Goal: Book appointment/travel/reservation

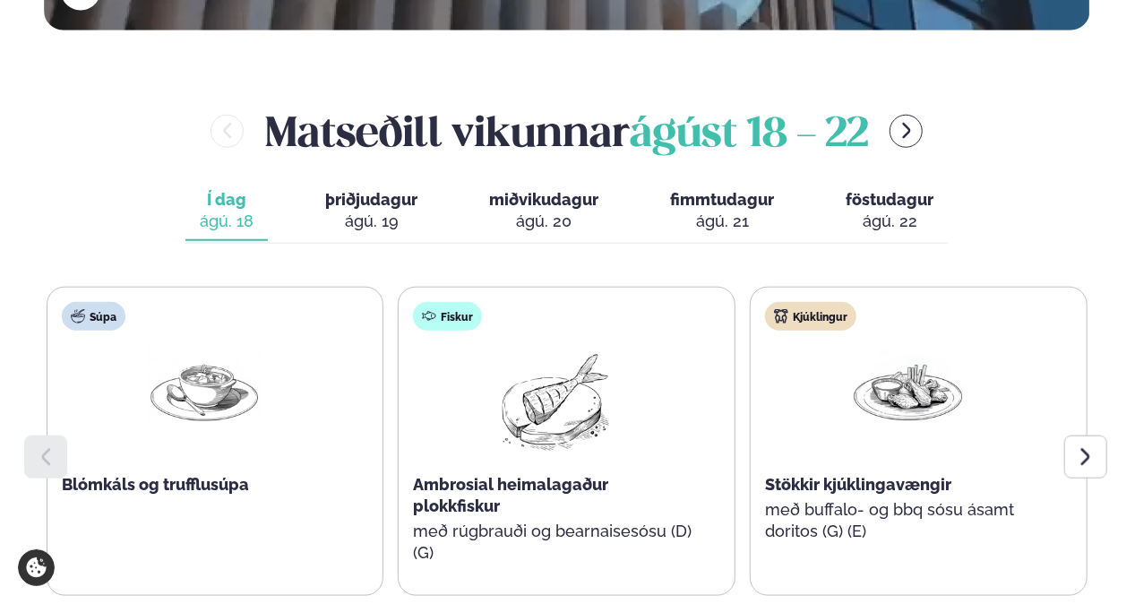
scroll to position [830, 0]
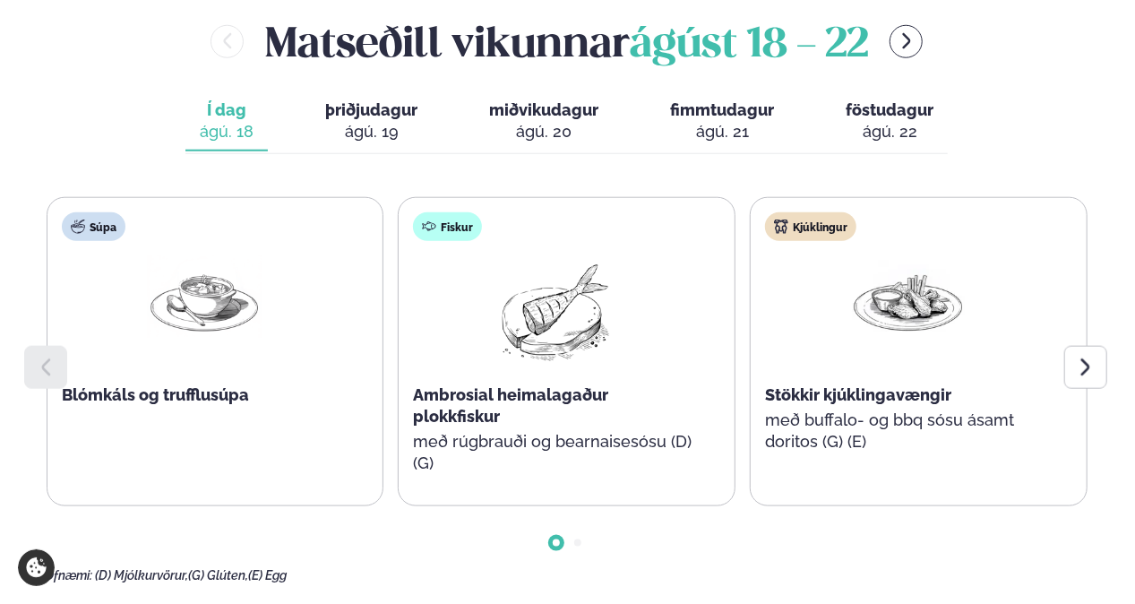
click at [1091, 357] on icon at bounding box center [1086, 368] width 22 height 22
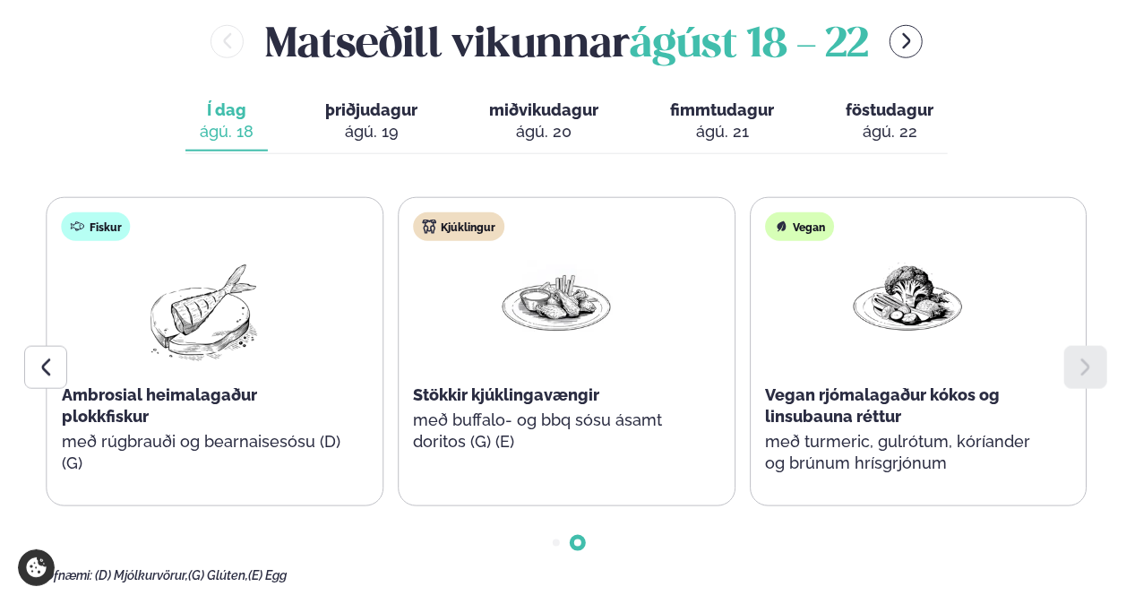
click at [340, 121] on div "ágú. 19" at bounding box center [371, 132] width 92 height 22
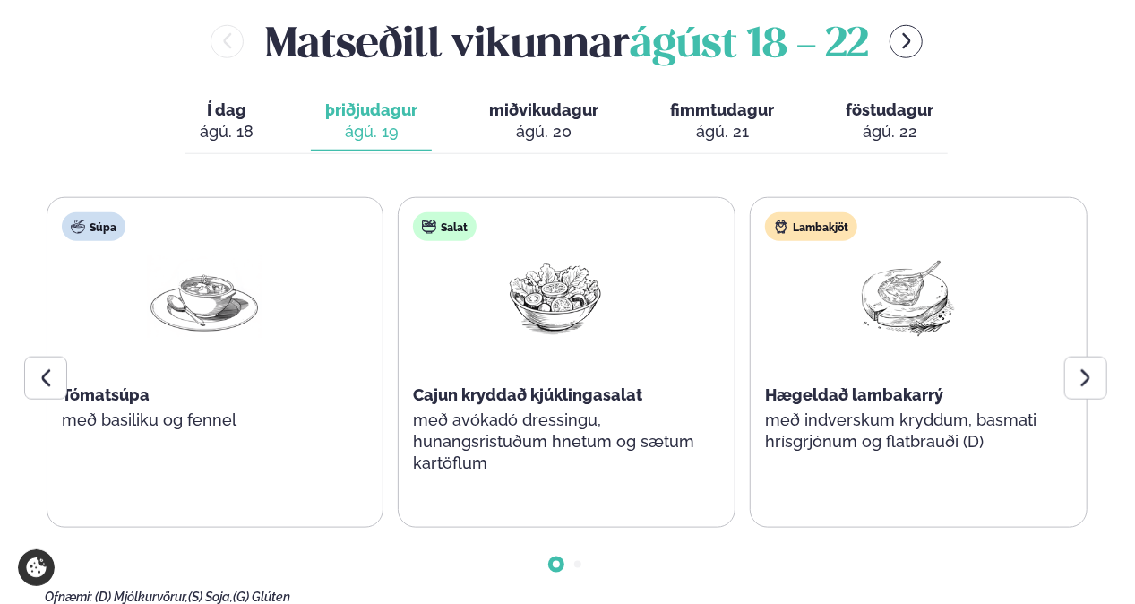
click at [1084, 367] on icon at bounding box center [1086, 378] width 22 height 22
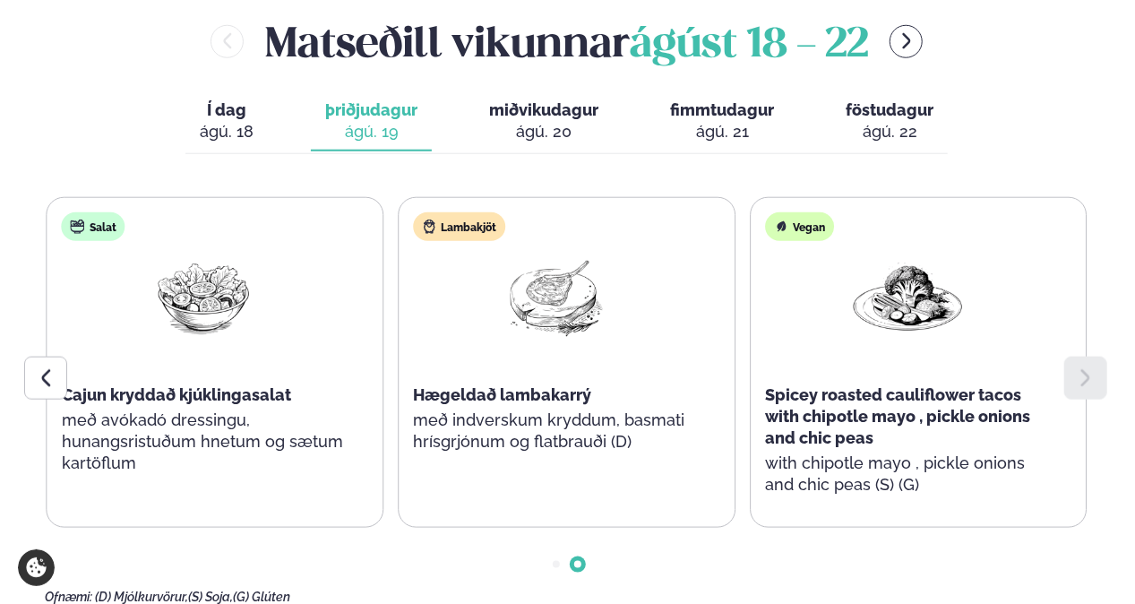
click at [553, 121] on div "ágú. 20" at bounding box center [543, 132] width 109 height 22
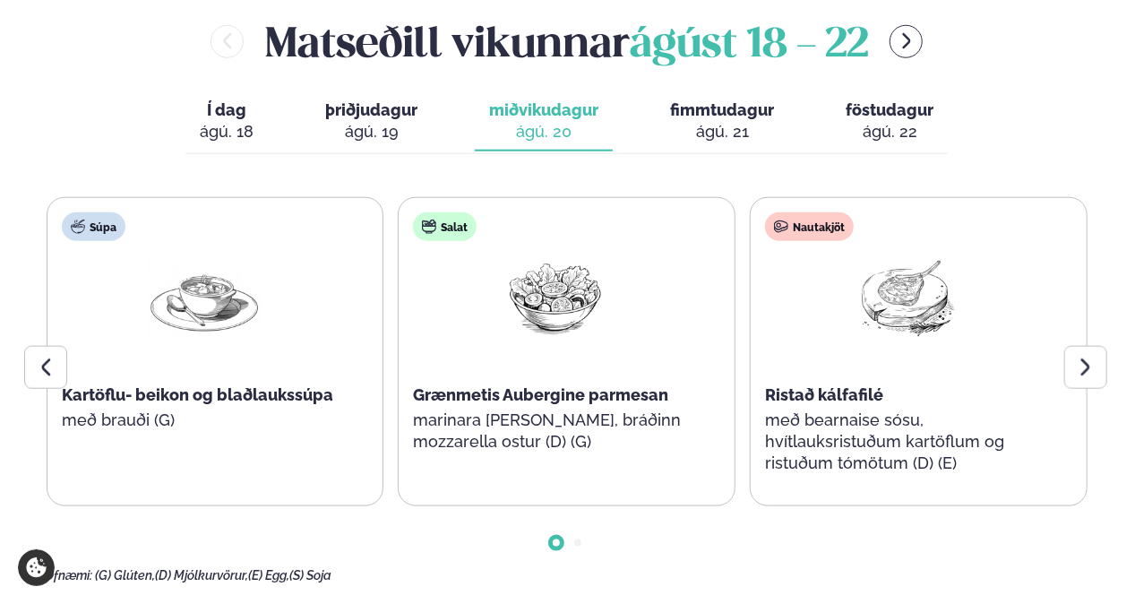
click at [1084, 357] on icon at bounding box center [1086, 368] width 22 height 22
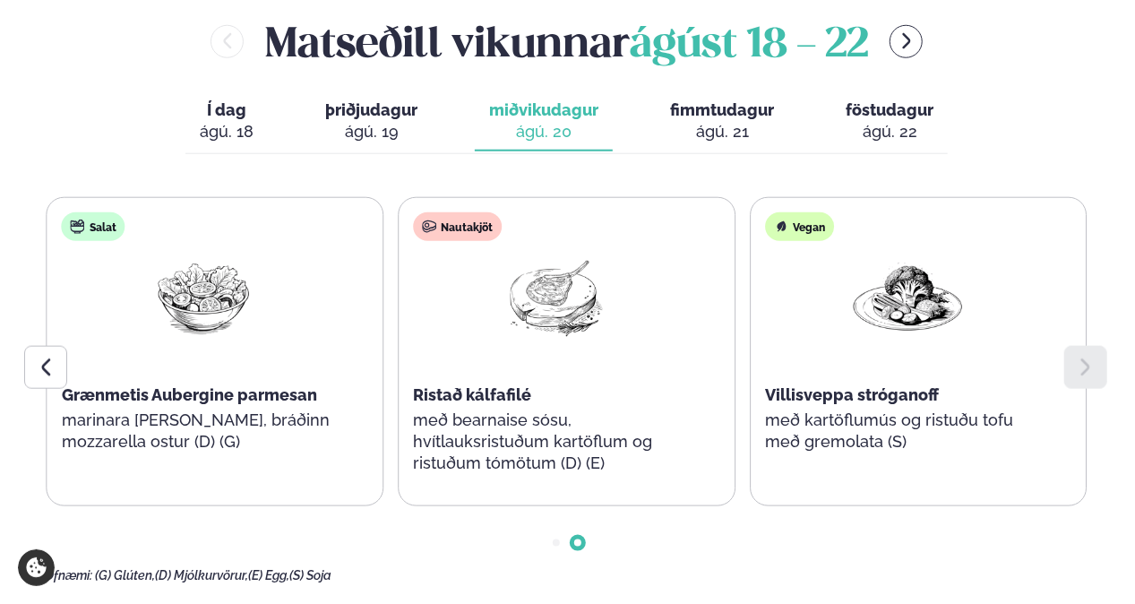
click at [716, 121] on div "ágú. 21" at bounding box center [722, 132] width 104 height 22
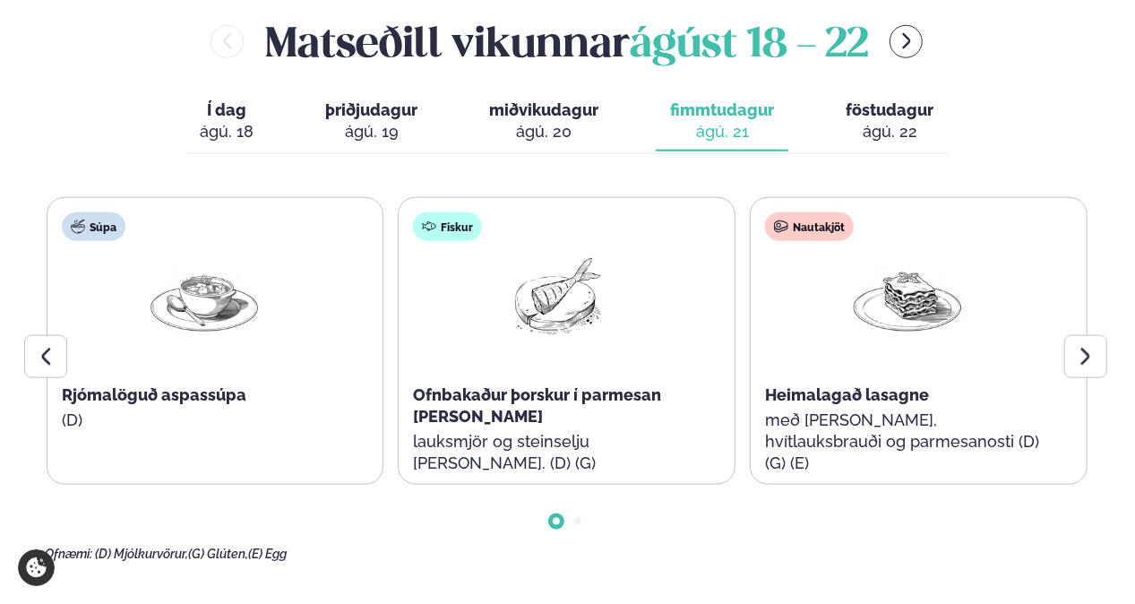
click at [1082, 348] on icon at bounding box center [1085, 356] width 9 height 17
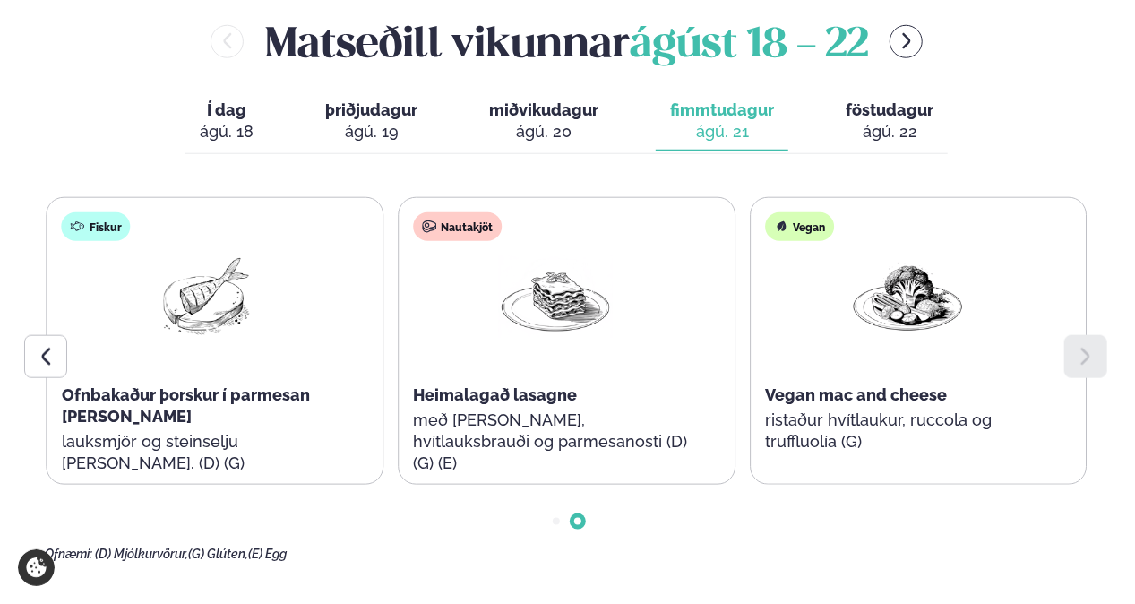
click at [880, 121] on div "ágú. 22" at bounding box center [890, 132] width 88 height 22
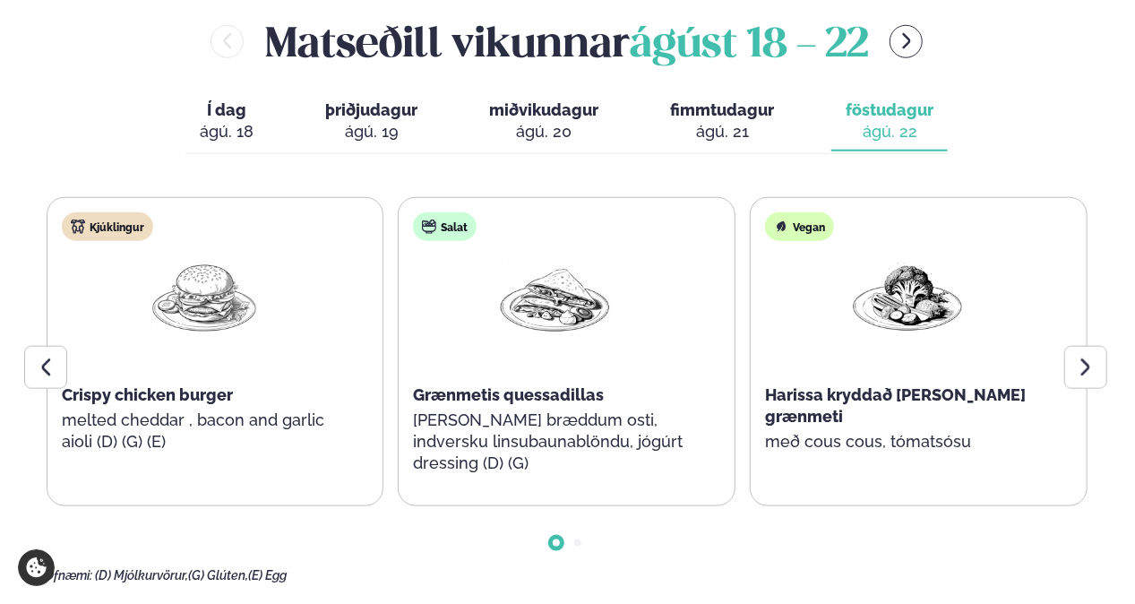
click at [1100, 346] on div at bounding box center [1085, 367] width 43 height 43
